Goal: Information Seeking & Learning: Learn about a topic

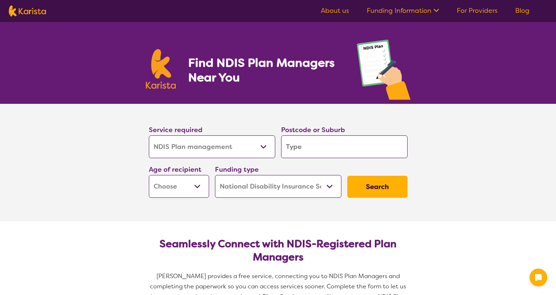
select select "NDIS Plan management"
select select "NDIS"
select select "NDIS Plan management"
select select "NDIS"
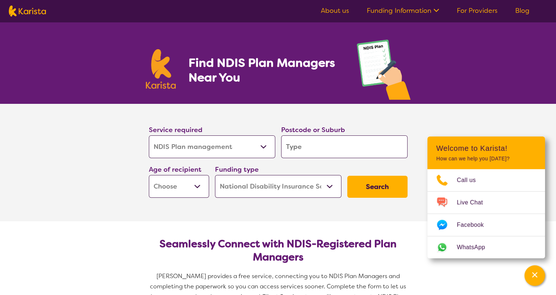
click at [331, 146] on input "search" at bounding box center [344, 147] width 126 height 23
type input "2"
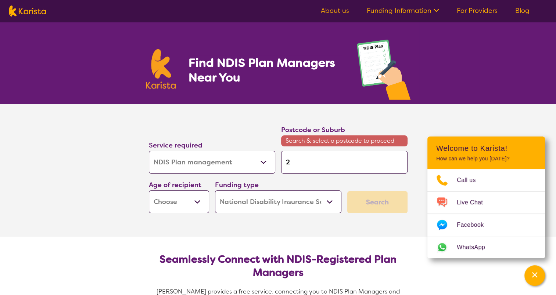
type input "25"
type input "254"
type input "2540"
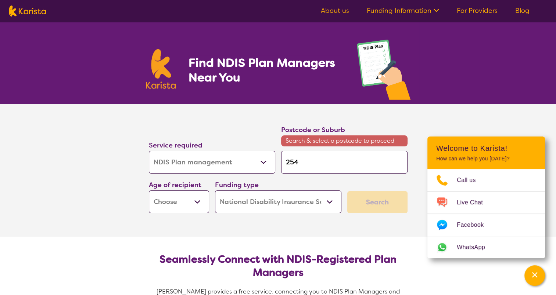
type input "2540"
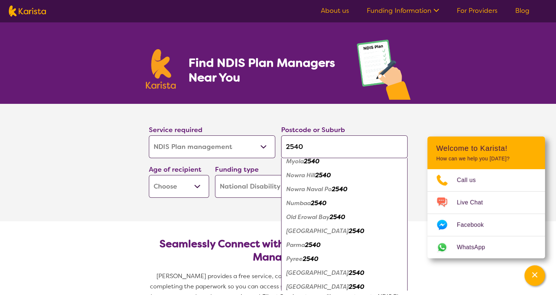
scroll to position [625, 0]
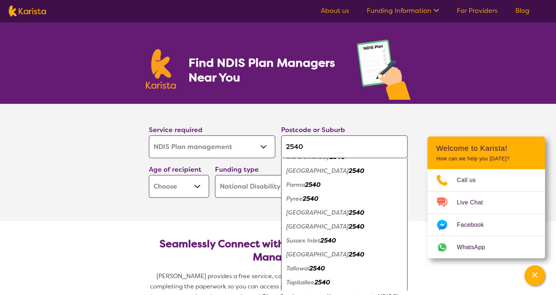
type input "2540"
click at [176, 206] on section "Service required Allied Health Assistant Assessment ([MEDICAL_DATA] or [MEDICAL…" at bounding box center [278, 163] width 294 height 118
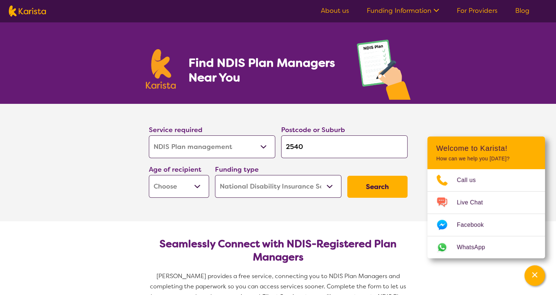
click at [194, 183] on select "Early Childhood - 0 to 9 Child - 10 to 11 Adolescent - 12 to 17 Adult - 18 to 6…" at bounding box center [179, 186] width 60 height 23
select select "AG"
click at [149, 175] on select "Early Childhood - 0 to 9 Child - 10 to 11 Adolescent - 12 to 17 Adult - 18 to 6…" at bounding box center [179, 186] width 60 height 23
select select "AG"
click at [385, 190] on button "Search" at bounding box center [377, 187] width 60 height 22
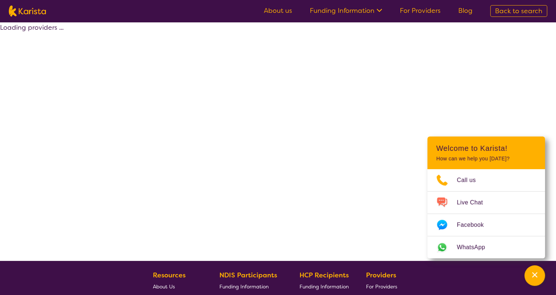
select select "by_score"
